Goal: Manage account settings

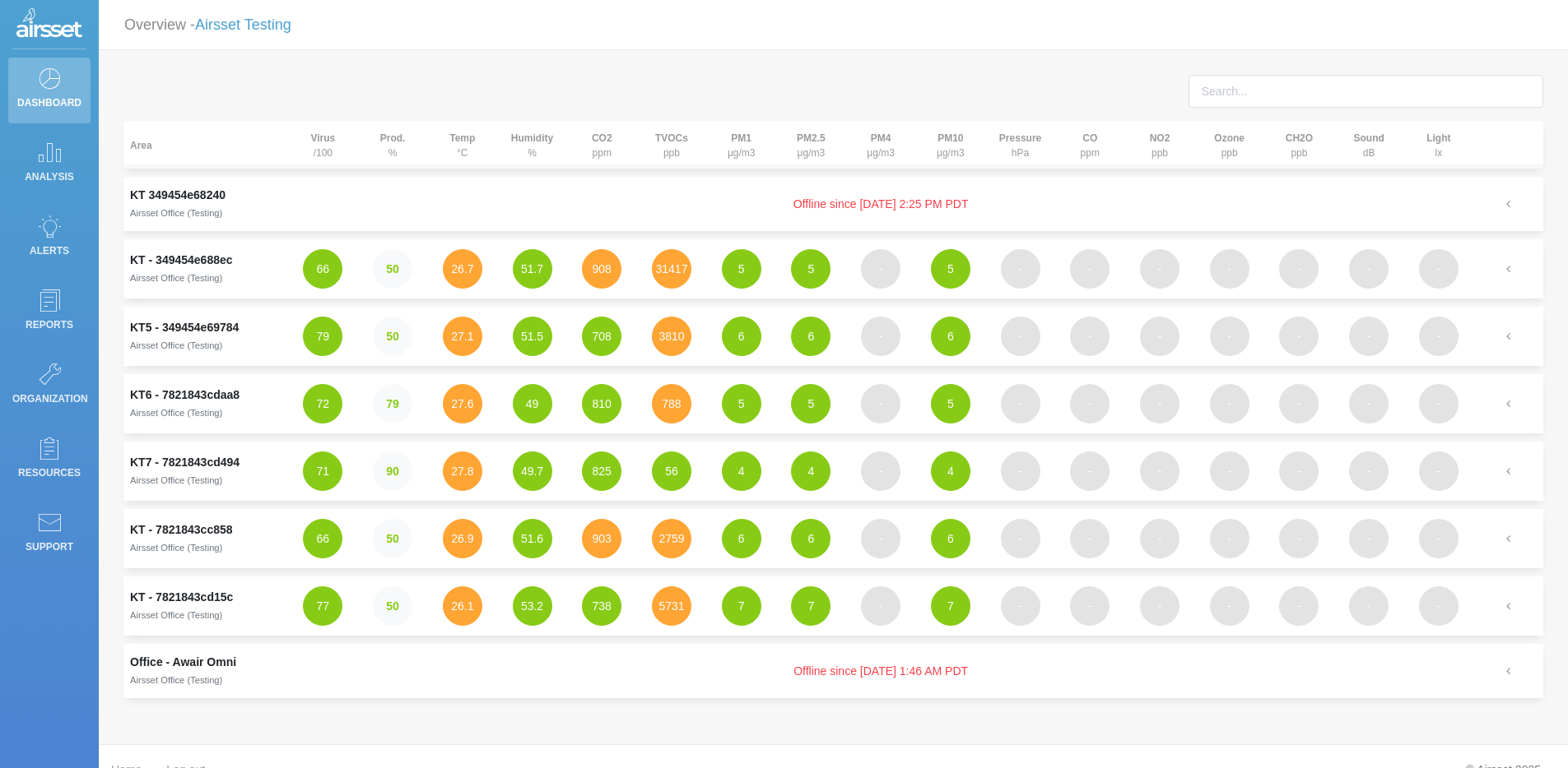
scroll to position [27, 0]
click at [662, 340] on button "3810" at bounding box center [671, 337] width 40 height 40
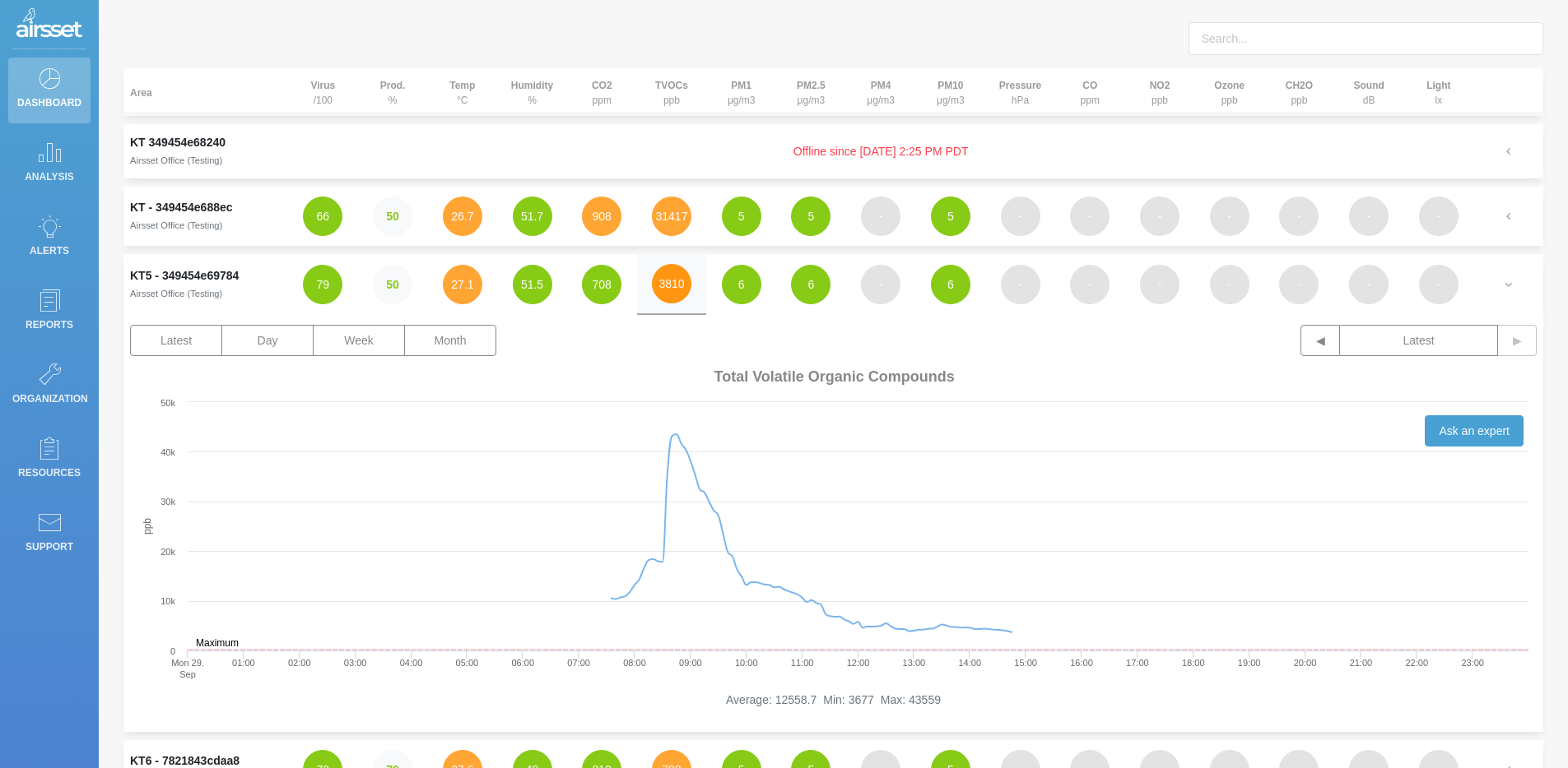
scroll to position [54, 0]
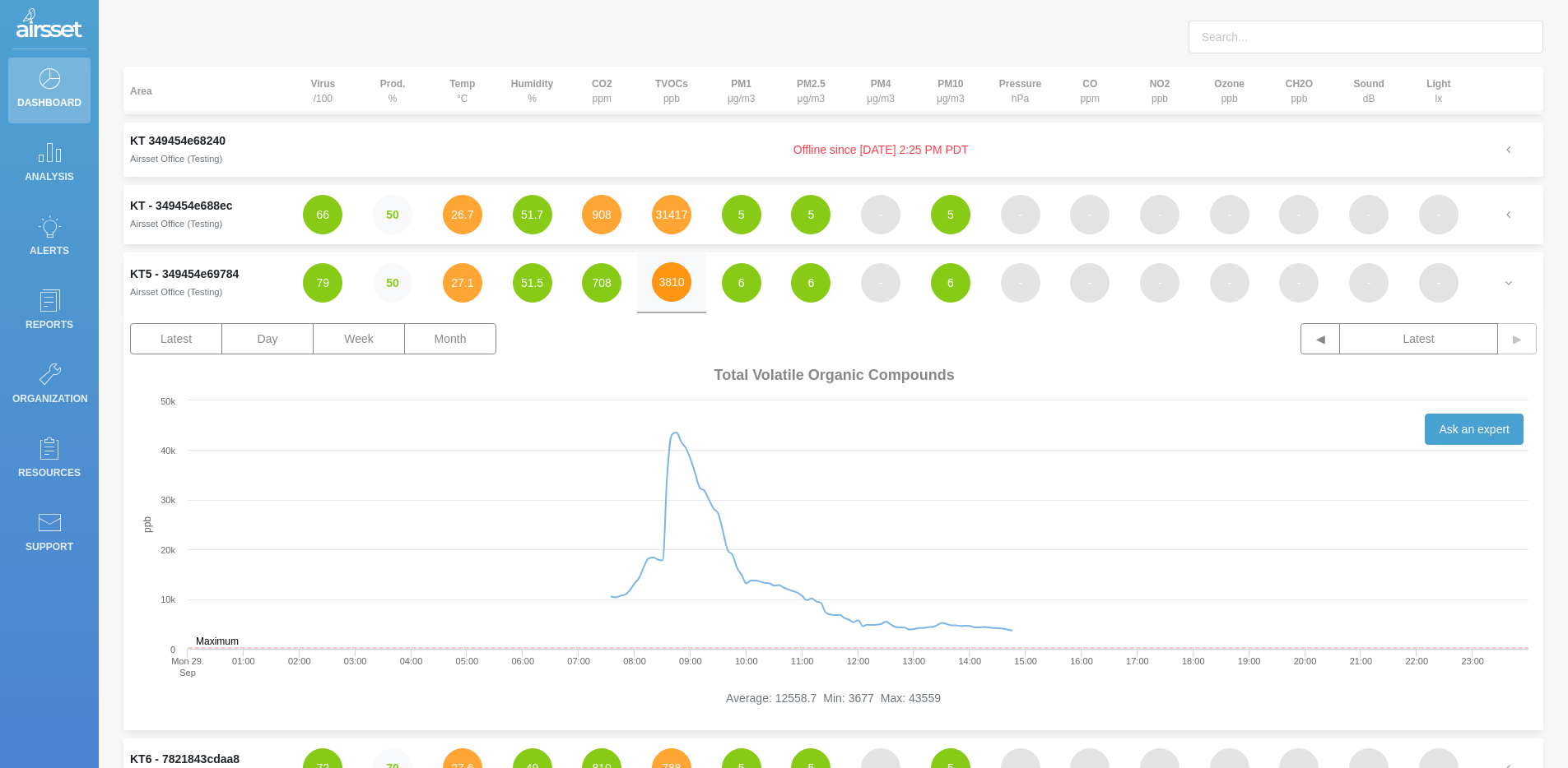
click at [670, 289] on button "3810" at bounding box center [671, 282] width 40 height 40
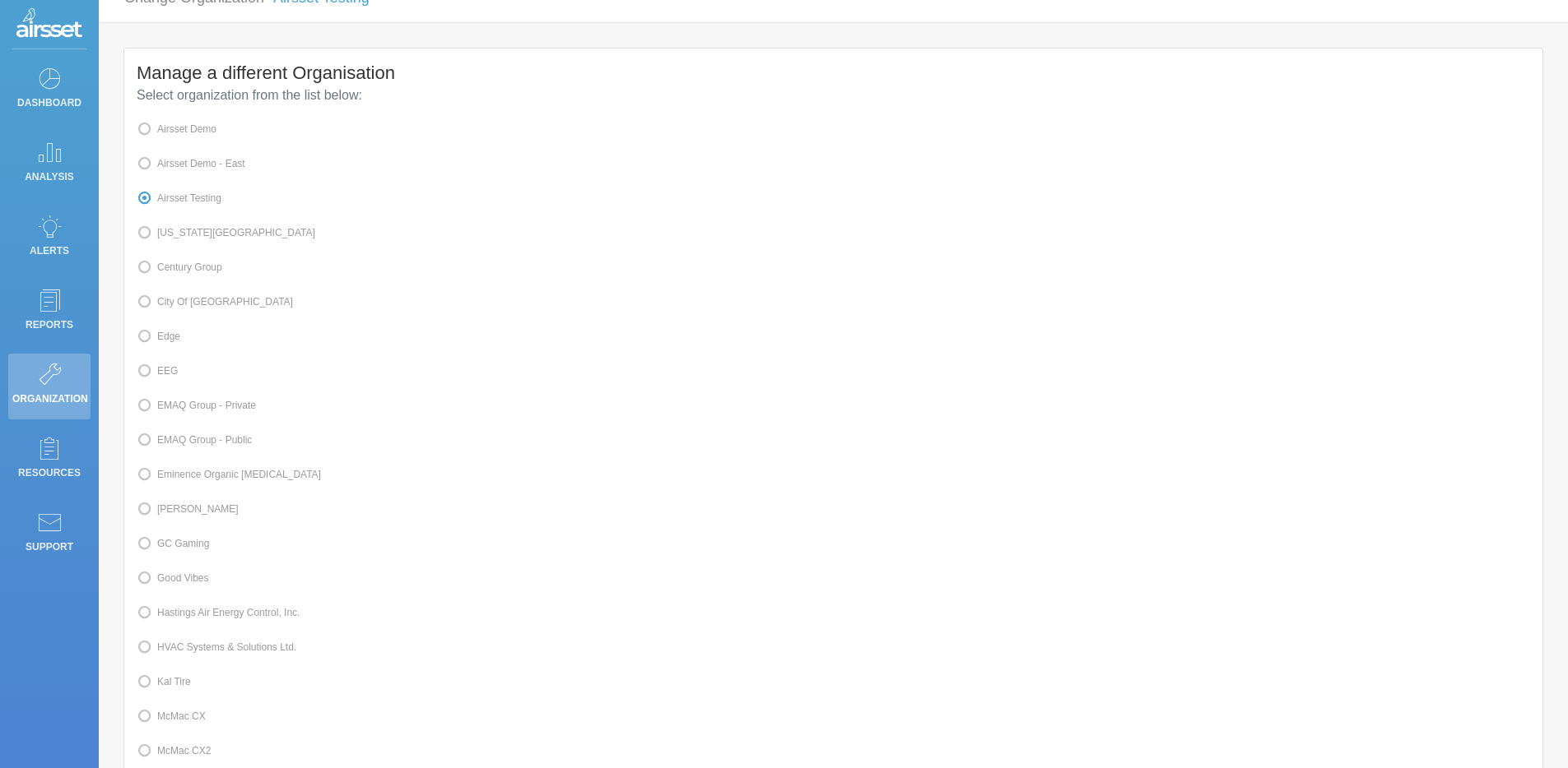
click at [173, 344] on label "Edge" at bounding box center [158, 337] width 44 height 21
click at [168, 341] on input "Edge" at bounding box center [162, 335] width 11 height 11
radio input "true"
radio input "false"
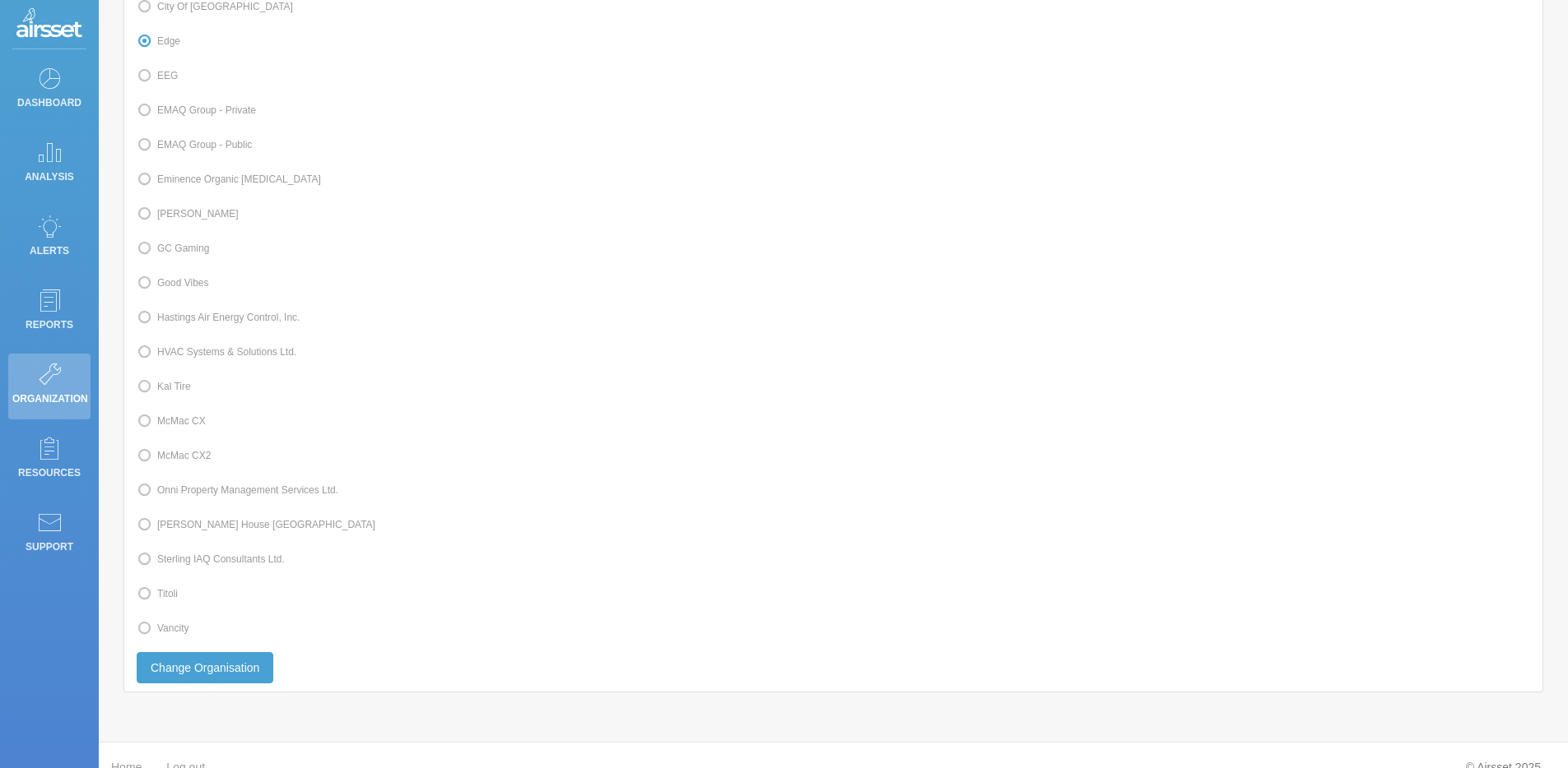
scroll to position [367, 0]
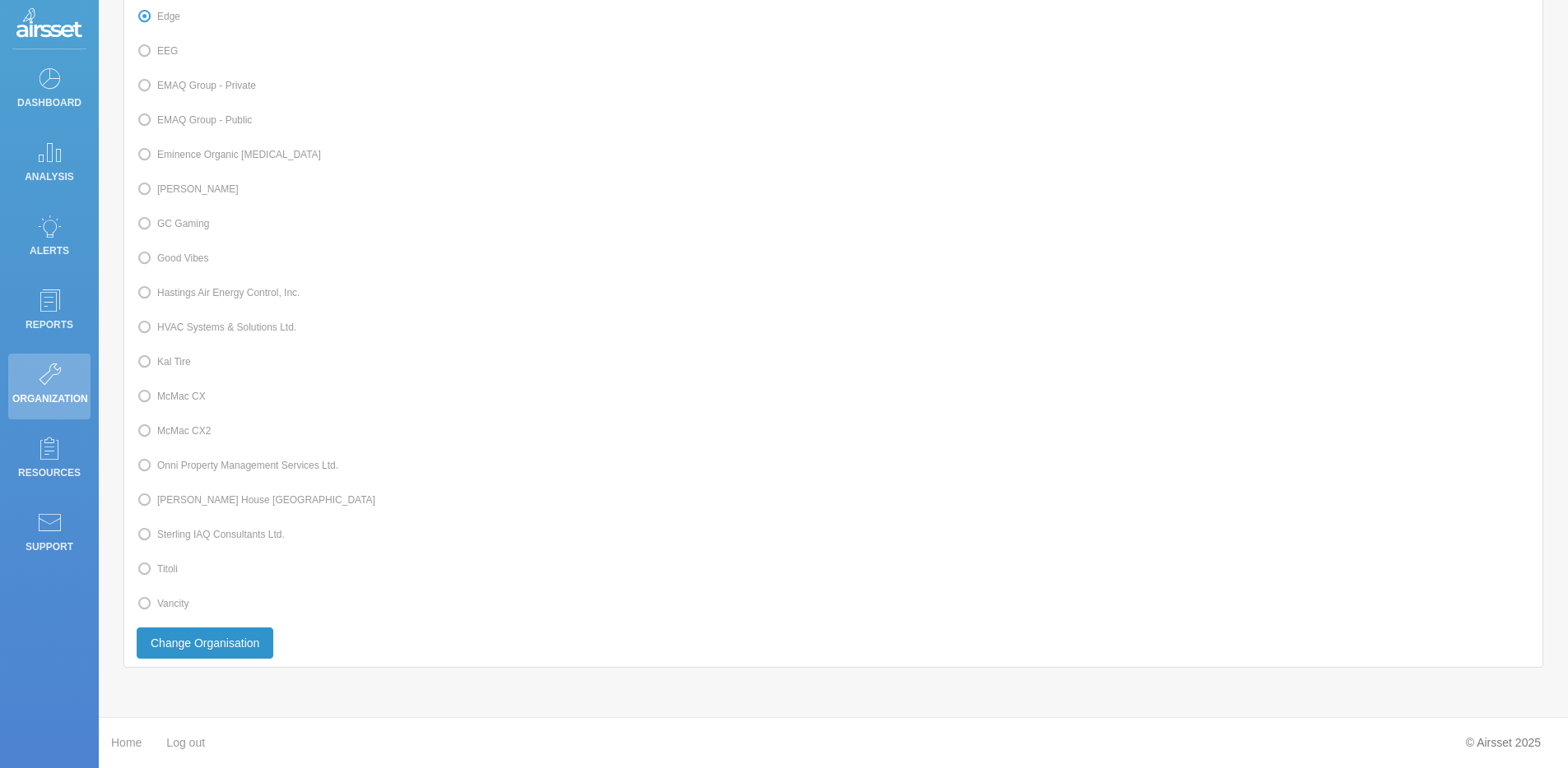
click at [244, 649] on button "Change Organisation" at bounding box center [205, 643] width 137 height 31
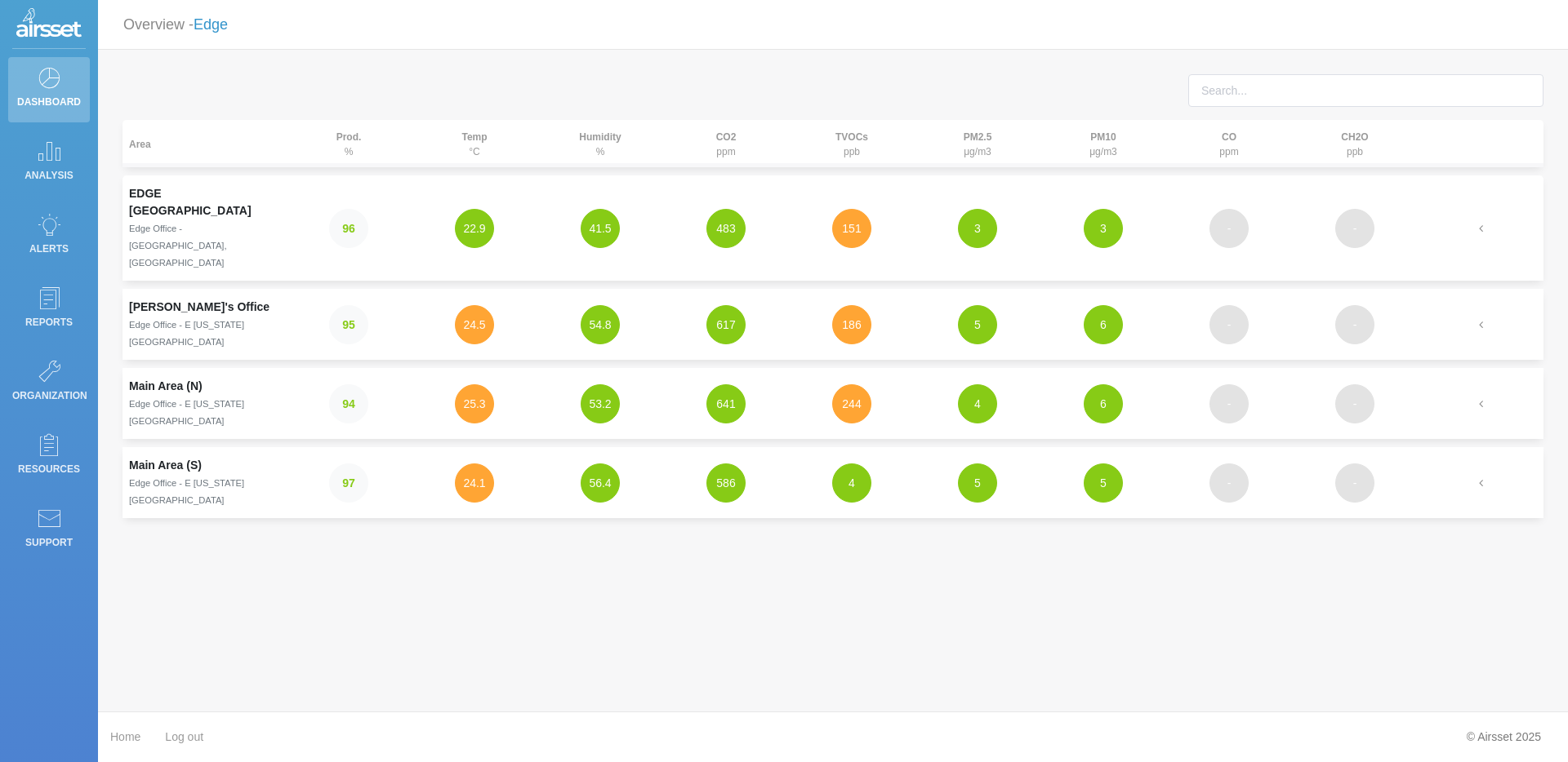
click at [228, 26] on link "Edge" at bounding box center [211, 25] width 34 height 16
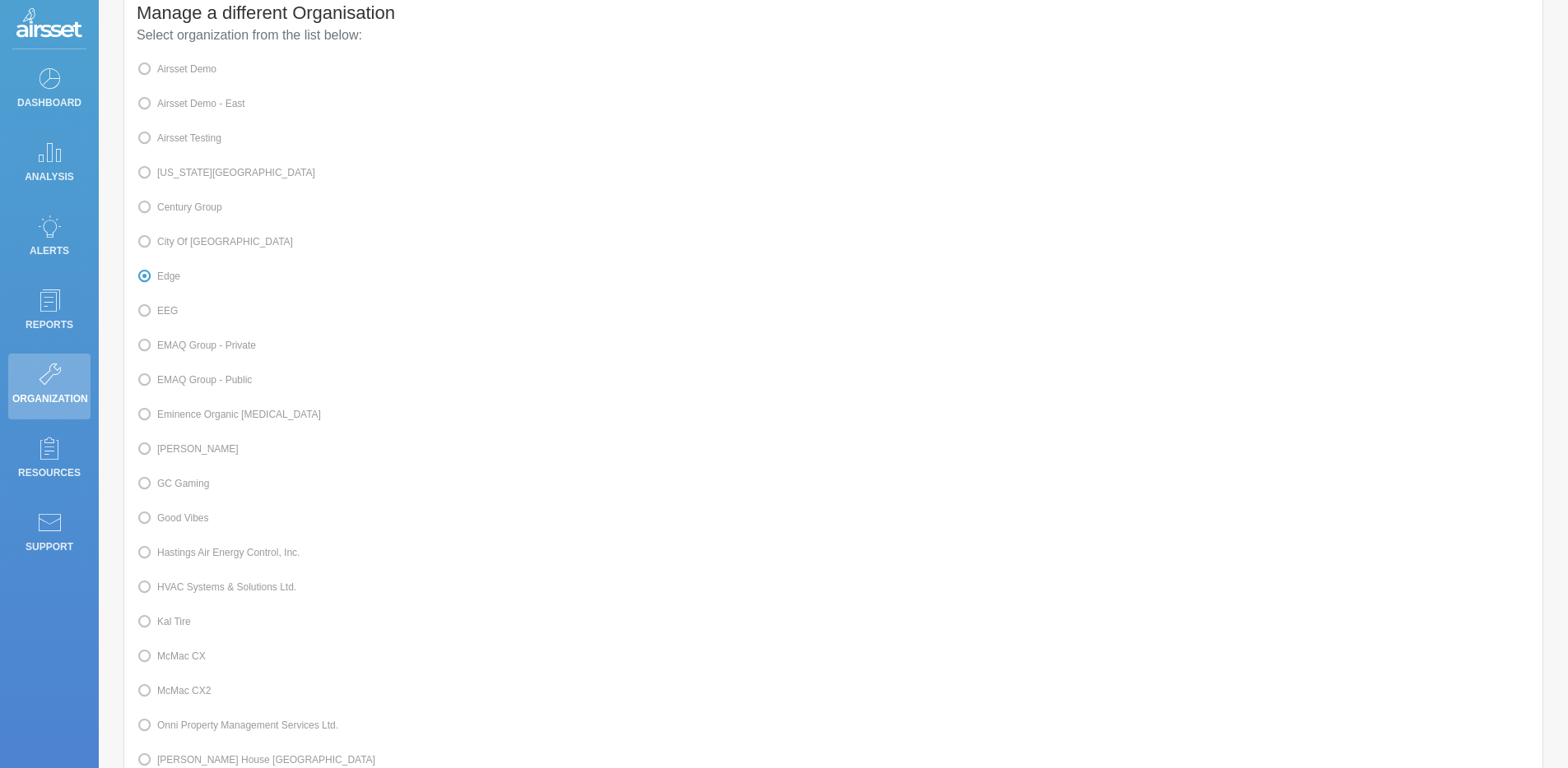
scroll to position [115, 0]
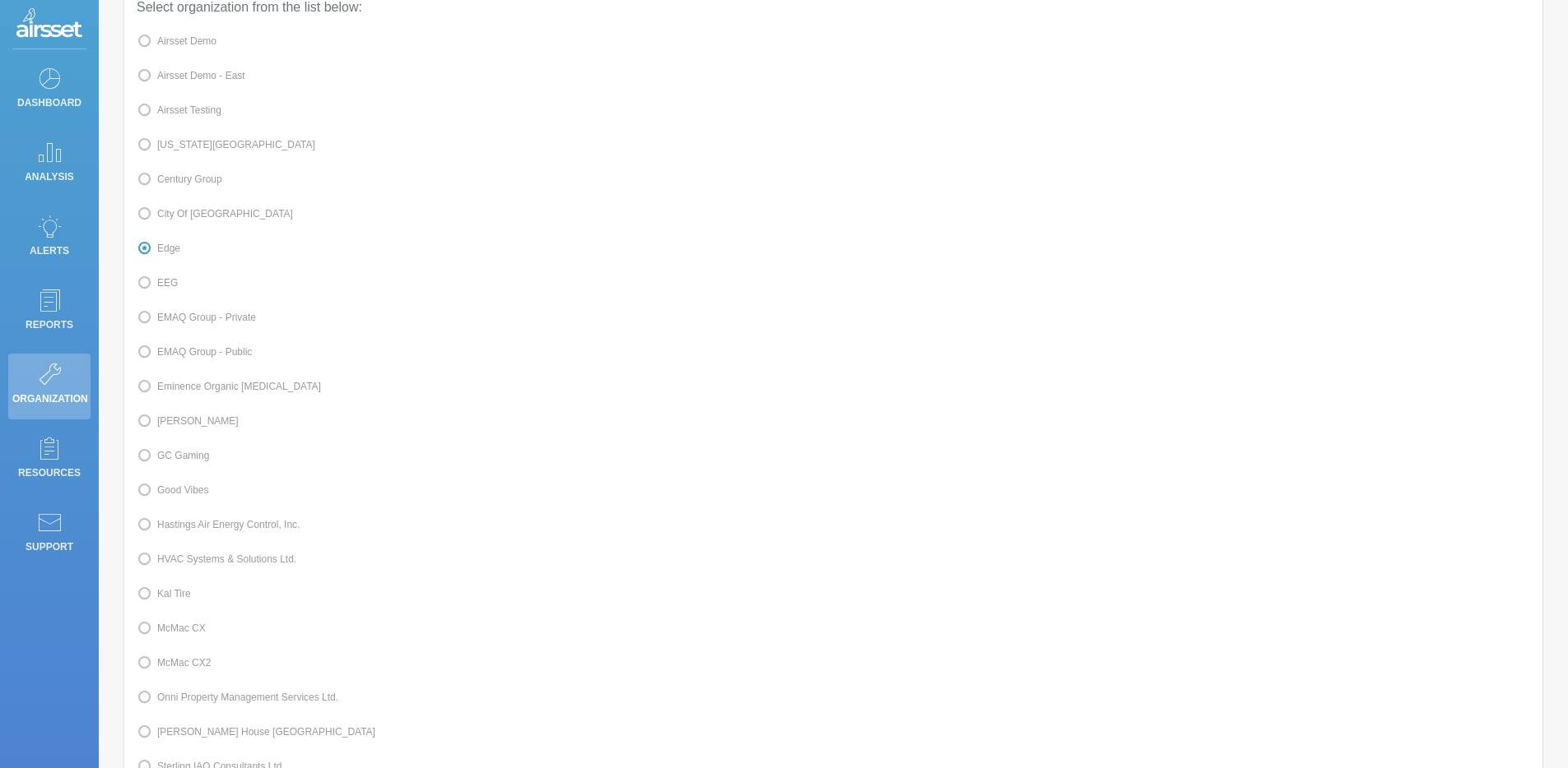
click at [202, 103] on label "Airsset Testing" at bounding box center [179, 110] width 85 height 21
click at [168, 104] on input "Airsset Testing" at bounding box center [162, 109] width 11 height 11
radio input "true"
radio input "false"
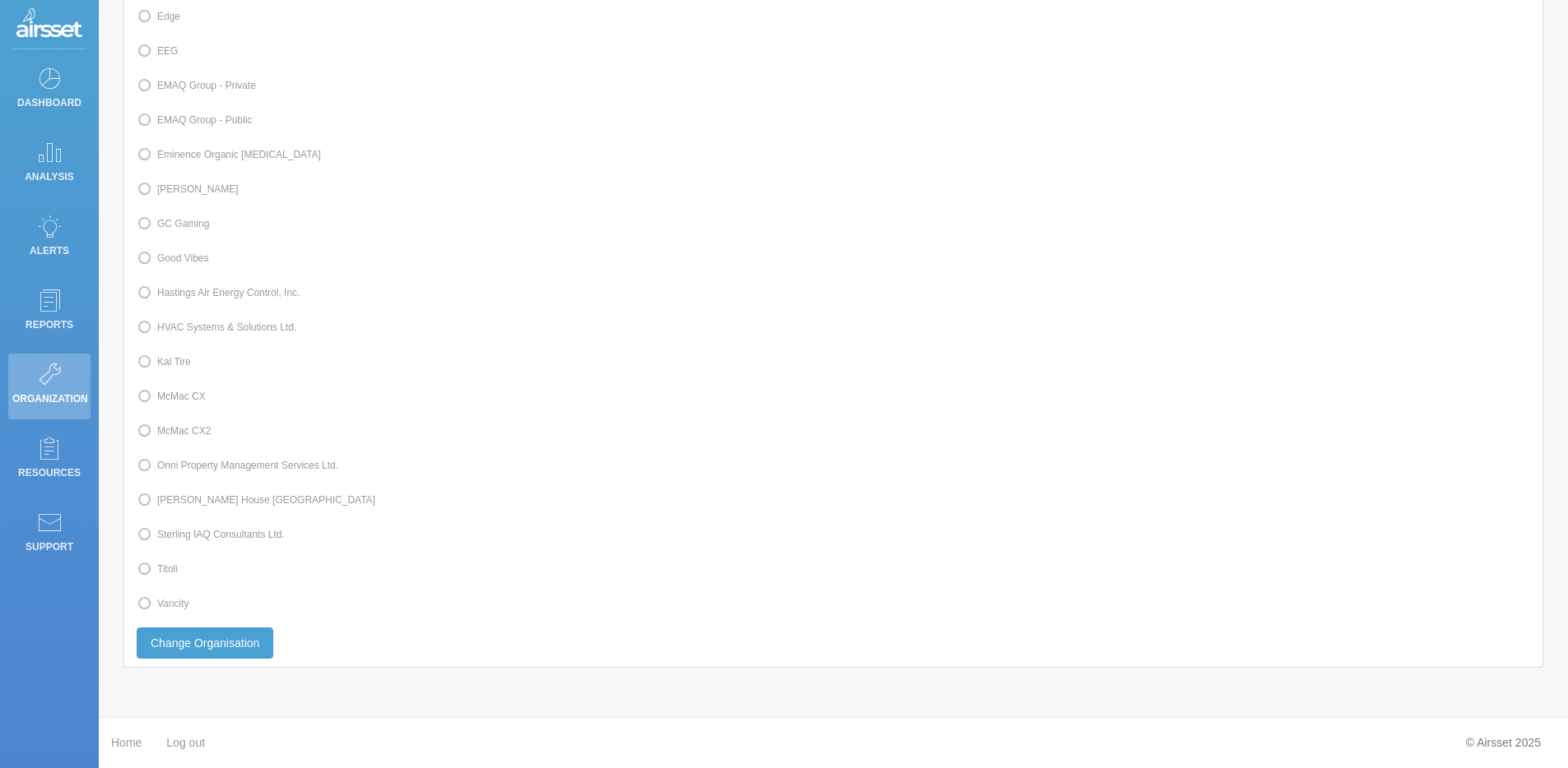
scroll to position [367, 0]
click at [227, 653] on button "Change Organisation" at bounding box center [205, 643] width 137 height 31
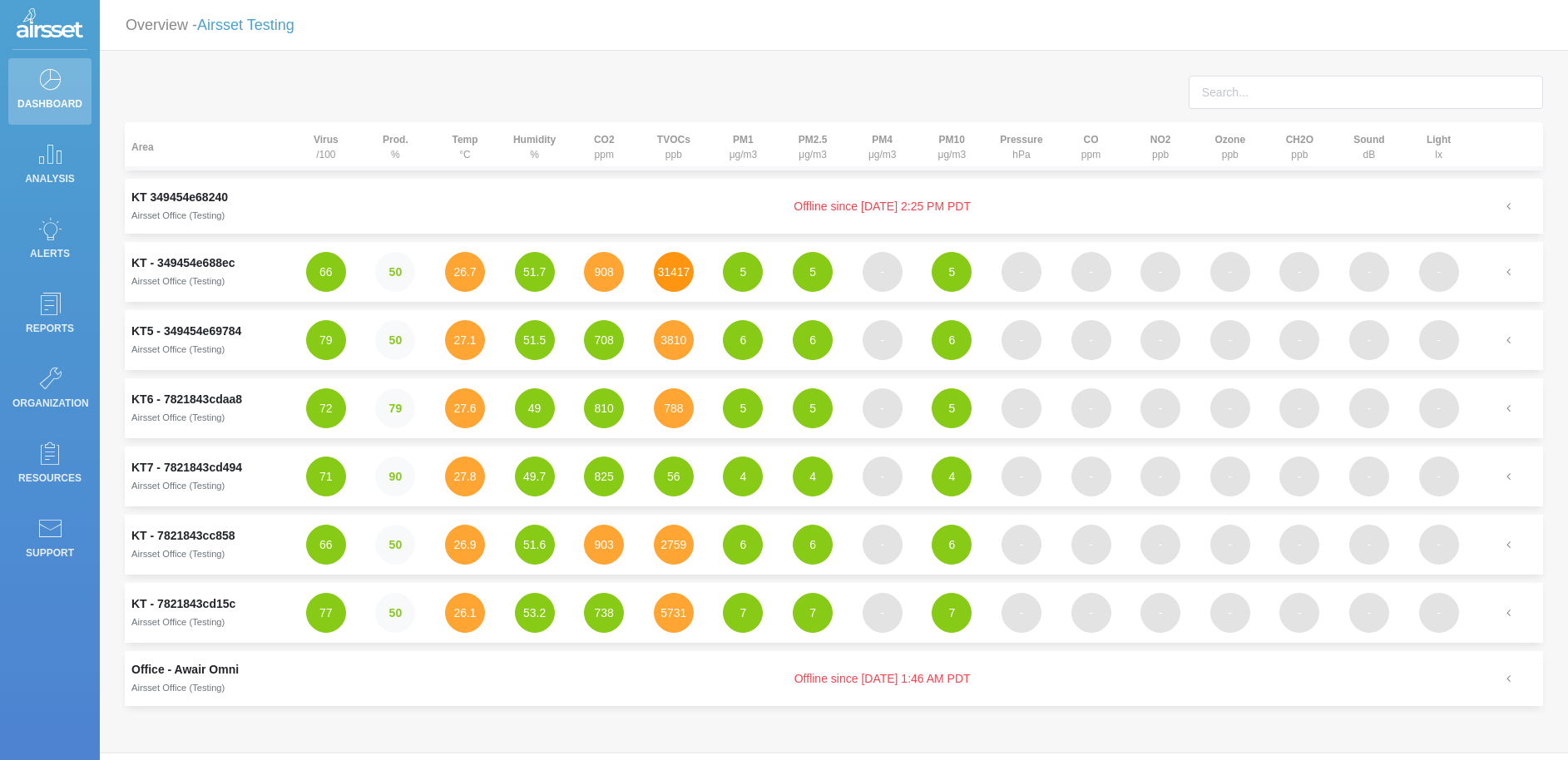
click at [668, 282] on button "31417" at bounding box center [673, 272] width 40 height 40
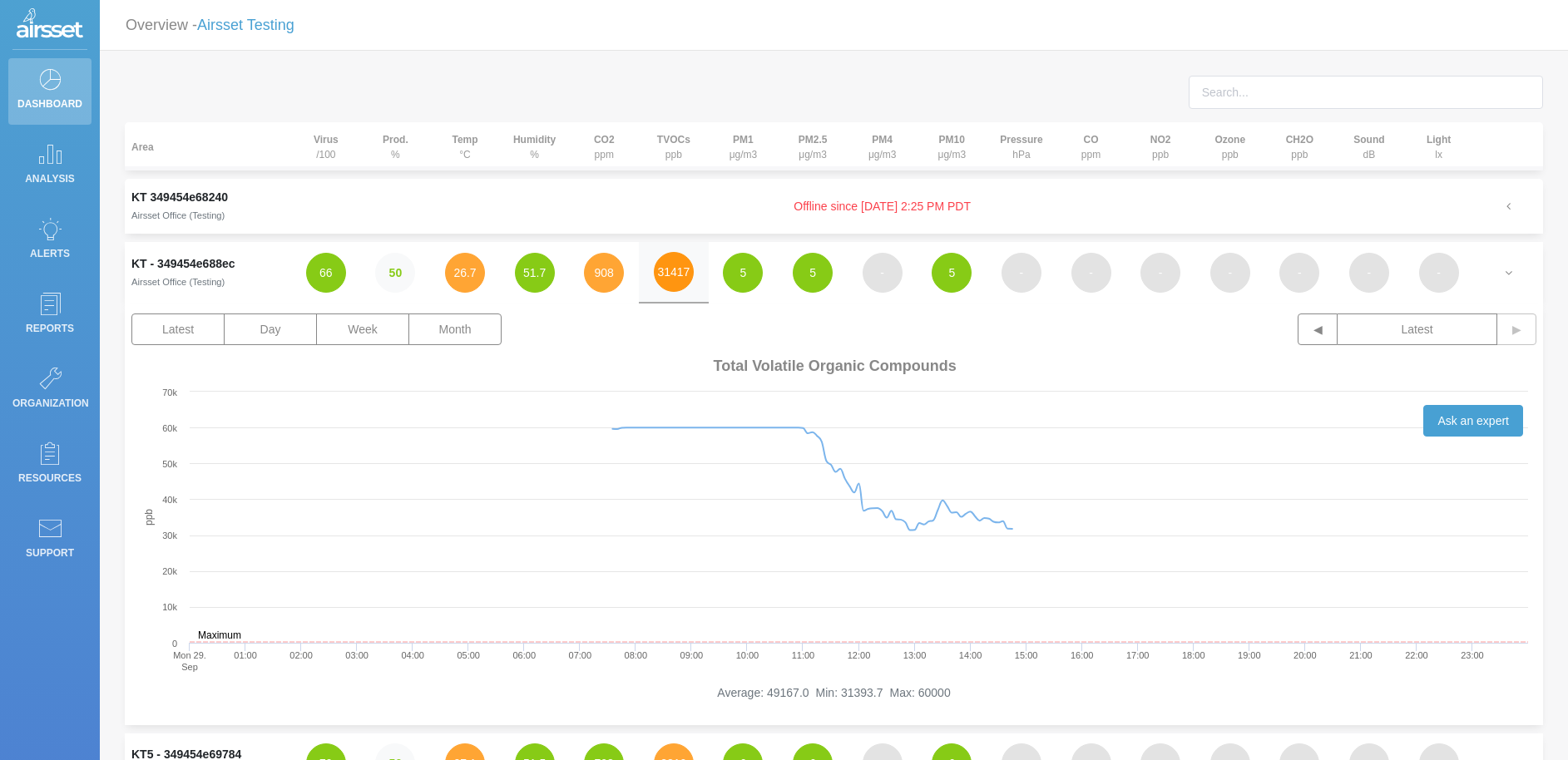
click at [668, 282] on button "31417" at bounding box center [673, 272] width 40 height 40
